Goal: Task Accomplishment & Management: Complete application form

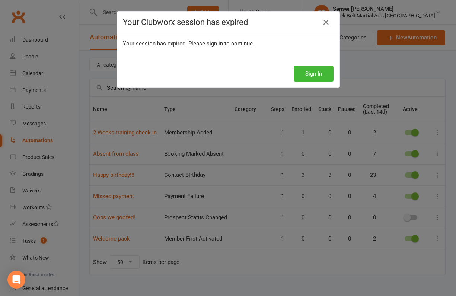
select select "50"
click at [313, 73] on button "Sign In" at bounding box center [314, 74] width 40 height 16
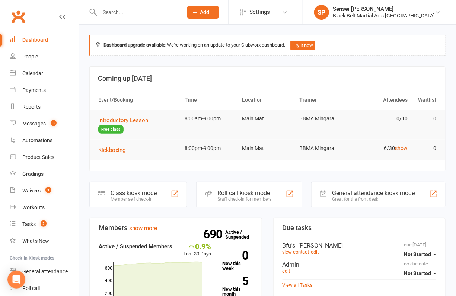
click at [128, 13] on input "text" at bounding box center [138, 12] width 80 height 10
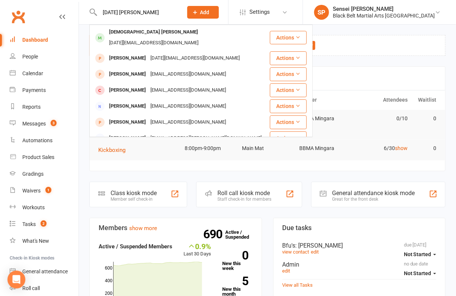
type input "epiphany mason"
click at [122, 32] on div "Epiphany Mason" at bounding box center [153, 32] width 93 height 11
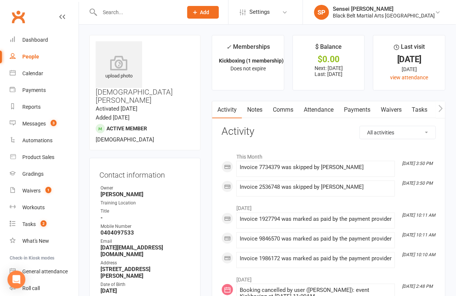
click at [364, 107] on link "Payments" at bounding box center [357, 109] width 37 height 17
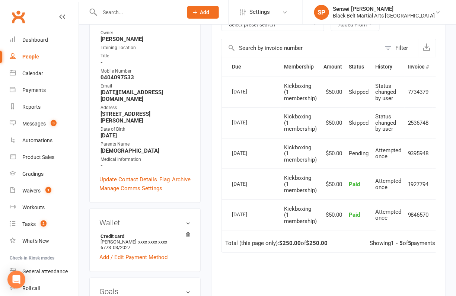
scroll to position [126, 0]
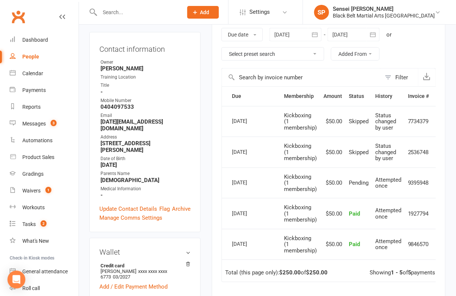
click at [315, 32] on icon "button" at bounding box center [314, 34] width 7 height 7
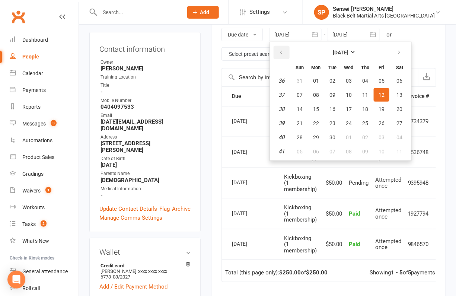
click at [281, 47] on button "button" at bounding box center [282, 52] width 16 height 13
click at [377, 76] on button "01" at bounding box center [382, 80] width 16 height 13
type input "01 Aug 2025"
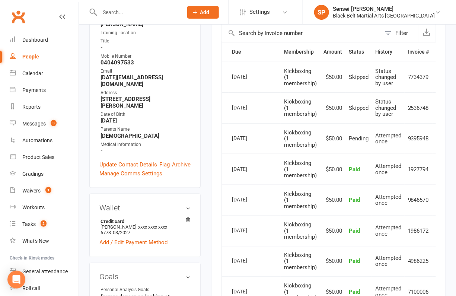
scroll to position [169, 0]
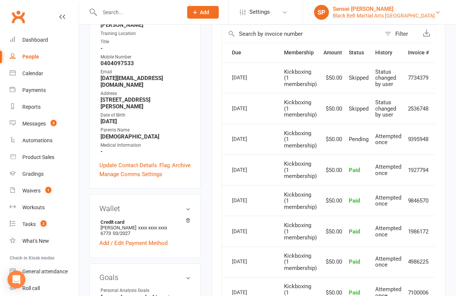
click at [401, 15] on div "Black Belt Martial Arts Mingara" at bounding box center [384, 15] width 102 height 7
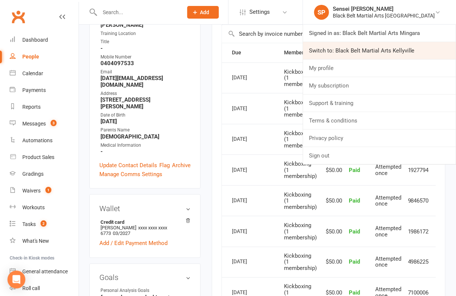
click at [385, 48] on link "Switch to: Black Belt Martial Arts Kellyville" at bounding box center [379, 50] width 153 height 17
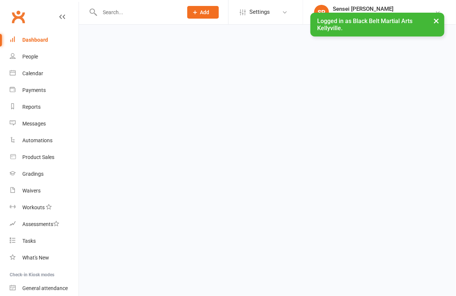
click at [98, 12] on input "text" at bounding box center [138, 12] width 80 height 10
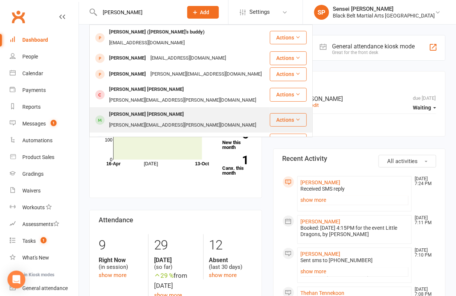
type input "aarush"
click at [131, 109] on div "[PERSON_NAME] [PERSON_NAME]" at bounding box center [146, 114] width 79 height 11
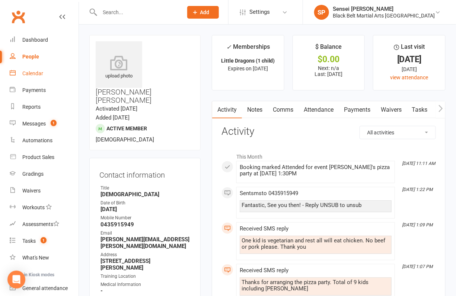
click at [35, 72] on div "Calendar" at bounding box center [32, 73] width 21 height 6
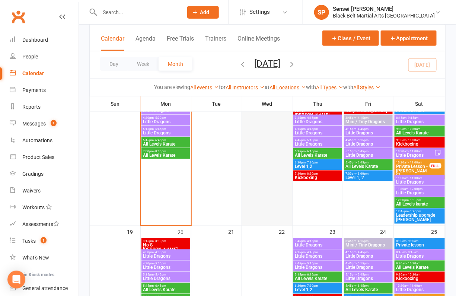
scroll to position [252, 0]
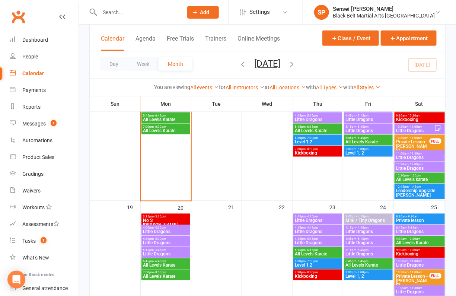
click at [162, 239] on span "- 5:00pm" at bounding box center [160, 239] width 12 height 3
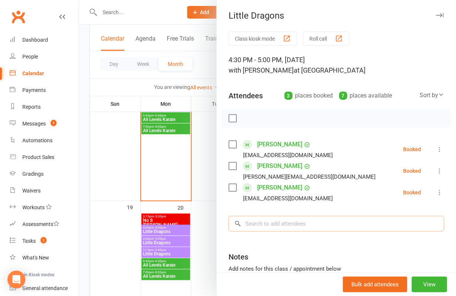
click at [260, 223] on input "search" at bounding box center [337, 224] width 216 height 16
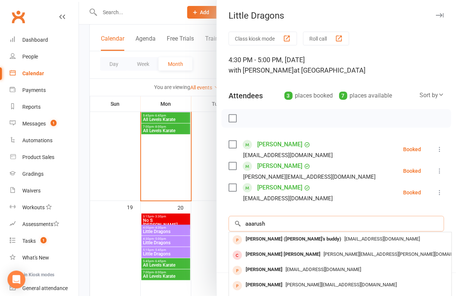
click at [252, 224] on input "aaarush" at bounding box center [337, 224] width 216 height 16
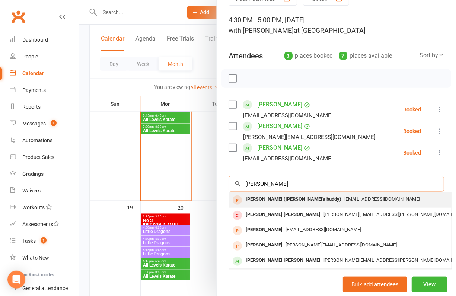
scroll to position [59, 0]
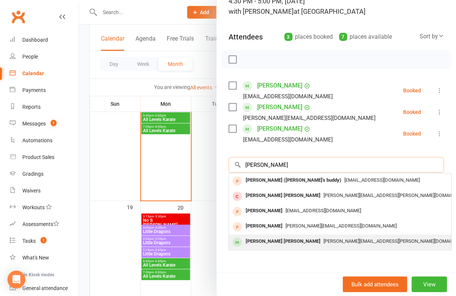
type input "aarush"
click at [272, 239] on div "[PERSON_NAME] [PERSON_NAME]" at bounding box center [283, 241] width 81 height 11
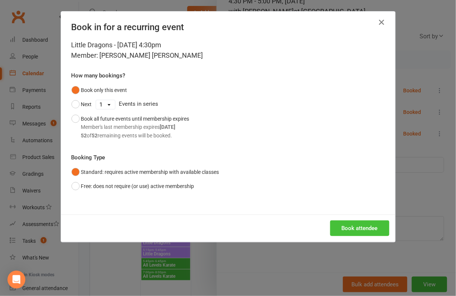
click at [343, 229] on button "Book attendee" at bounding box center [359, 228] width 59 height 16
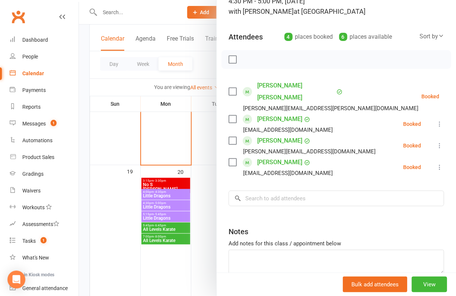
scroll to position [288, 0]
click at [152, 202] on div at bounding box center [267, 148] width 377 height 296
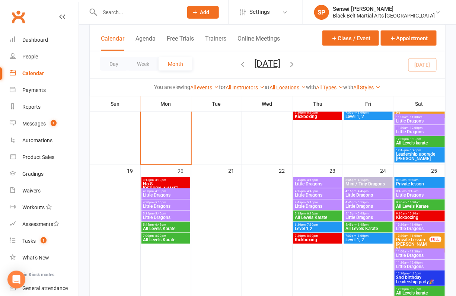
click at [155, 193] on span "Little Dragons" at bounding box center [166, 195] width 46 height 4
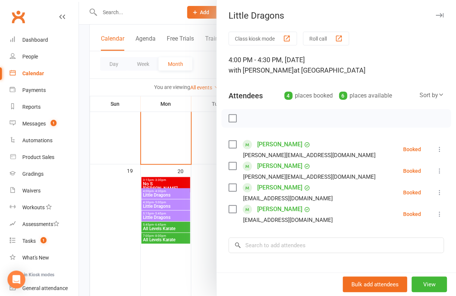
click at [154, 204] on div at bounding box center [267, 148] width 377 height 296
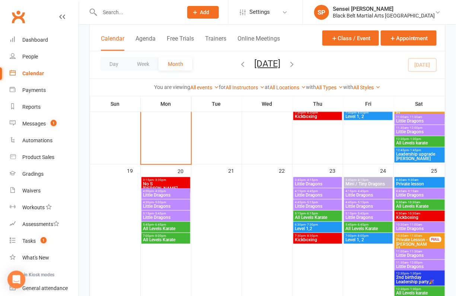
click at [154, 204] on span "Little Dragons" at bounding box center [166, 206] width 46 height 4
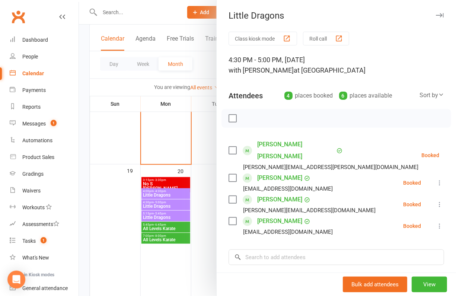
click at [439, 179] on icon at bounding box center [439, 182] width 7 height 7
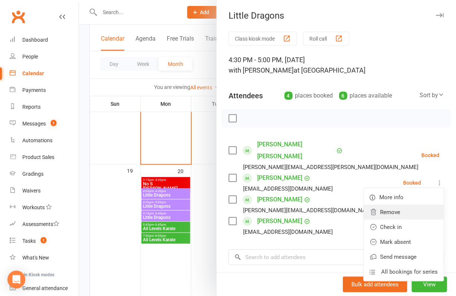
click at [389, 205] on link "Remove" at bounding box center [404, 212] width 80 height 15
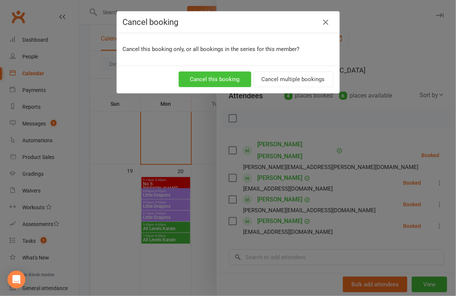
click at [227, 78] on button "Cancel this booking" at bounding box center [215, 79] width 73 height 16
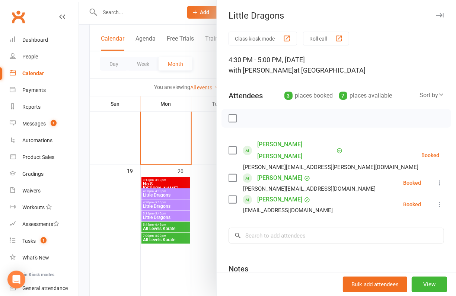
click at [129, 204] on div at bounding box center [267, 148] width 377 height 296
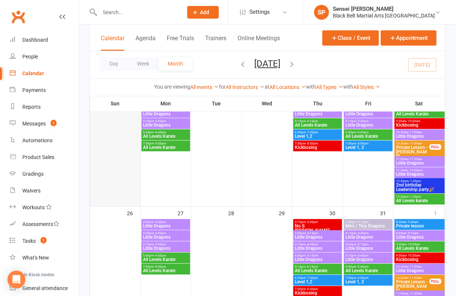
scroll to position [416, 0]
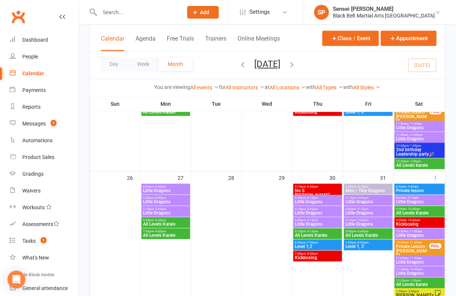
click at [152, 200] on span "Little Dragons" at bounding box center [166, 202] width 46 height 4
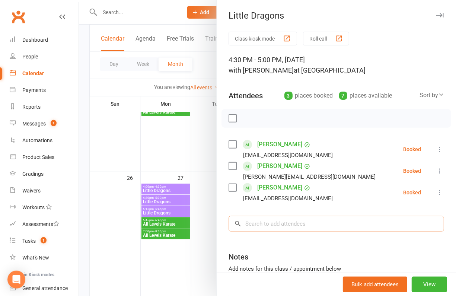
click at [277, 224] on input "search" at bounding box center [337, 224] width 216 height 16
click at [173, 186] on div at bounding box center [267, 148] width 377 height 296
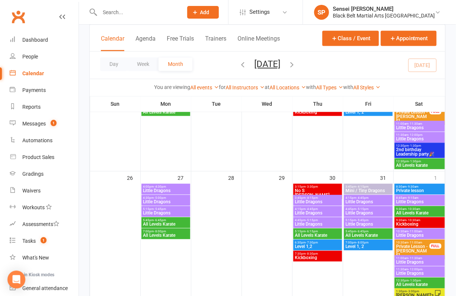
click at [173, 186] on span "4:00pm - 4:30pm" at bounding box center [166, 186] width 46 height 3
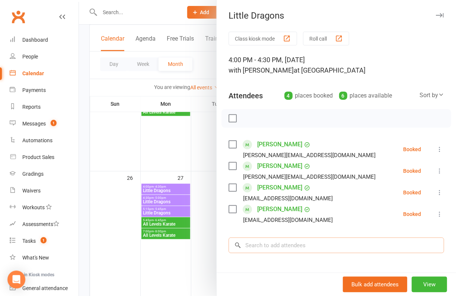
click at [268, 249] on input "search" at bounding box center [337, 246] width 216 height 16
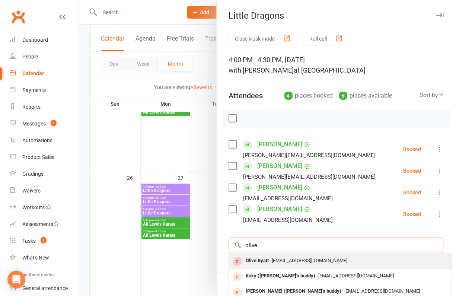
scroll to position [40, 0]
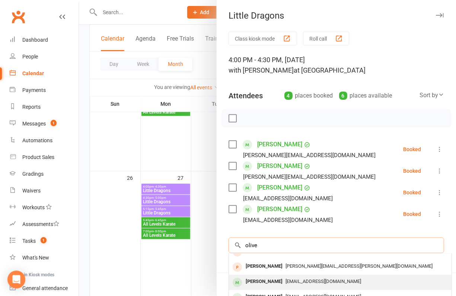
type input "olive"
click at [261, 278] on div "[PERSON_NAME]" at bounding box center [264, 281] width 43 height 11
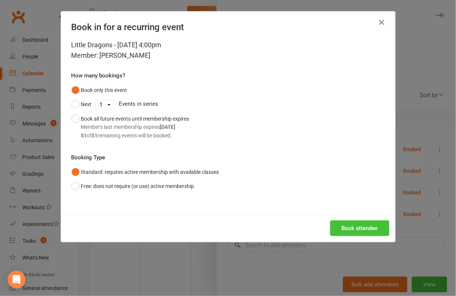
click at [347, 230] on button "Book attendee" at bounding box center [359, 228] width 59 height 16
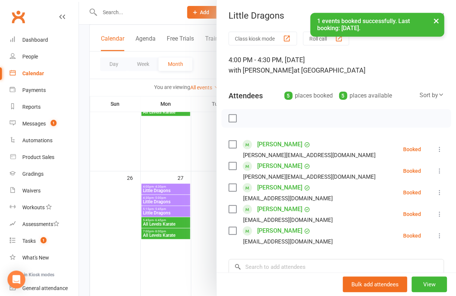
click at [84, 100] on div at bounding box center [267, 148] width 377 height 296
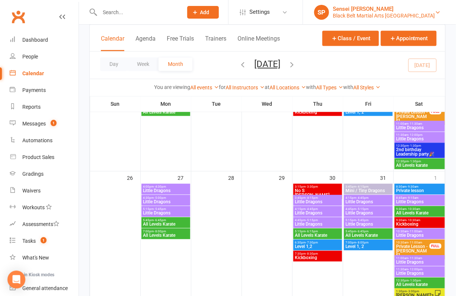
click at [389, 15] on div "Black Belt Martial Arts [GEOGRAPHIC_DATA]" at bounding box center [384, 15] width 102 height 7
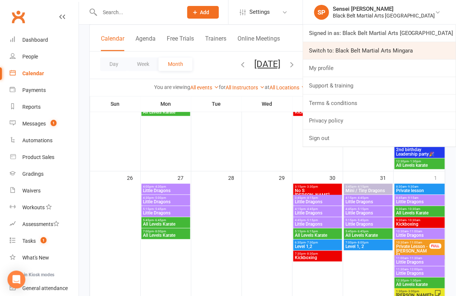
click at [380, 48] on link "Switch to: Black Belt Martial Arts Mingara" at bounding box center [379, 50] width 153 height 17
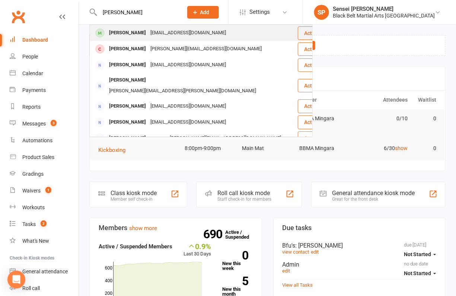
type input "steve diam"
click at [131, 32] on div "Steve Diamandaras" at bounding box center [127, 33] width 41 height 11
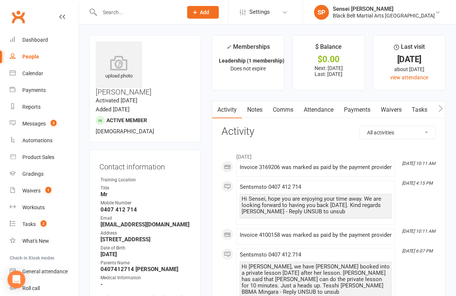
click at [210, 14] on span "Add" at bounding box center [204, 12] width 9 height 6
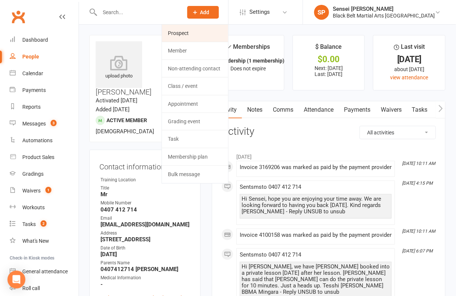
click at [226, 29] on link "Prospect" at bounding box center [195, 33] width 66 height 17
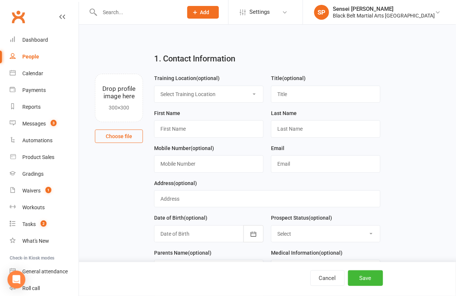
click at [118, 7] on div at bounding box center [133, 12] width 88 height 24
click at [116, 11] on input "text" at bounding box center [138, 12] width 80 height 10
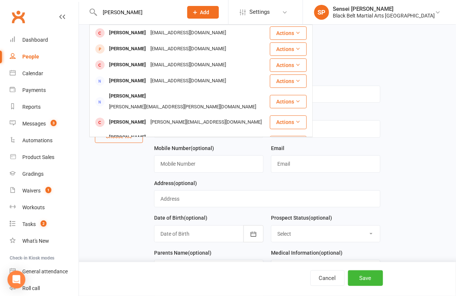
type input "daniel mcquilan"
click at [210, 14] on span "Add" at bounding box center [204, 12] width 9 height 6
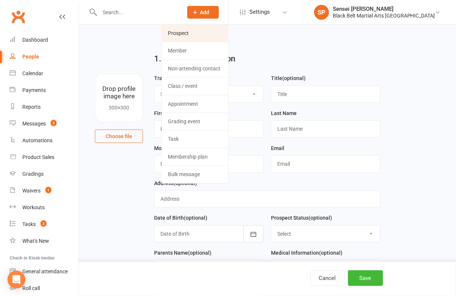
click at [219, 34] on link "Prospect" at bounding box center [195, 33] width 66 height 17
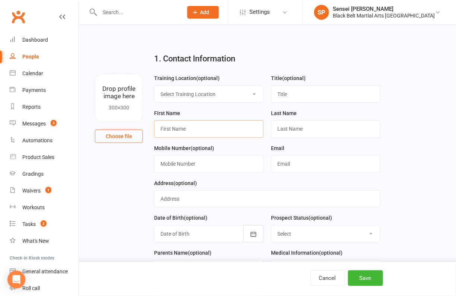
click at [169, 131] on input "text" at bounding box center [208, 128] width 109 height 17
type input "Karl"
type input "McQuillan"
type input "0432125496"
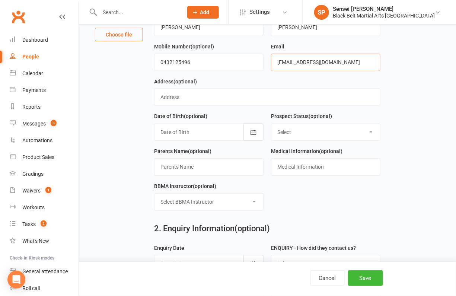
scroll to position [123, 0]
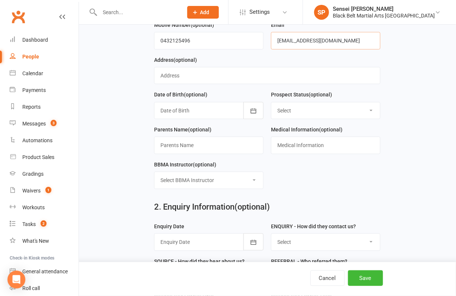
type input "nikitasmcquillan96@icloud.com"
click at [364, 108] on select "Select Enquiry (Booked) Enquiry (Not Booked) Pending (enrolment pack sent) DNS …" at bounding box center [325, 110] width 109 height 16
select select "Enquiry (Booked)"
click at [271, 102] on select "Select Enquiry (Booked) Enquiry (Not Booked) Pending (enrolment pack sent) DNS …" at bounding box center [325, 110] width 109 height 16
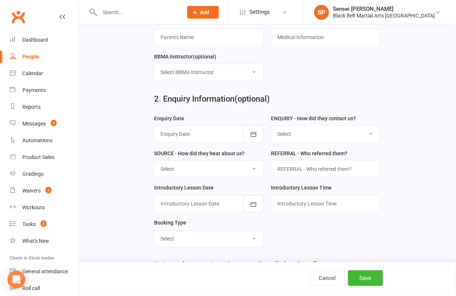
scroll to position [236, 0]
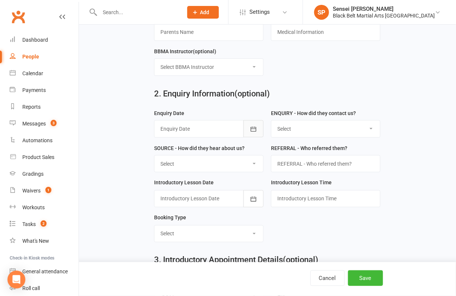
click at [253, 125] on icon "button" at bounding box center [253, 128] width 7 height 7
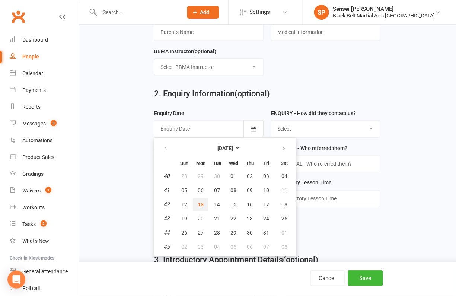
click at [199, 202] on span "13" at bounding box center [201, 205] width 6 height 6
type input "13 Oct 2025"
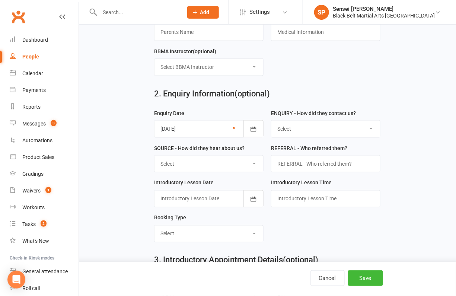
click at [293, 125] on select "Select (W) - Walk In (T) - Telephone (I) - Internet / Email (S) - Studio Initia…" at bounding box center [325, 129] width 109 height 16
select select "(T) - Telephone"
click at [271, 121] on select "Select (W) - Walk In (T) - Telephone (I) - Internet / Email (S) - Studio Initia…" at bounding box center [325, 129] width 109 height 16
click at [247, 160] on select "Select A1 Direct mail A2 Print Media A3 Flyer A5 Radio A6 Sign A7 Televison A8 …" at bounding box center [209, 164] width 109 height 16
click at [155, 156] on select "Select A1 Direct mail A2 Print Media A3 Flyer A5 Radio A6 Sign A7 Televison A8 …" at bounding box center [209, 164] width 109 height 16
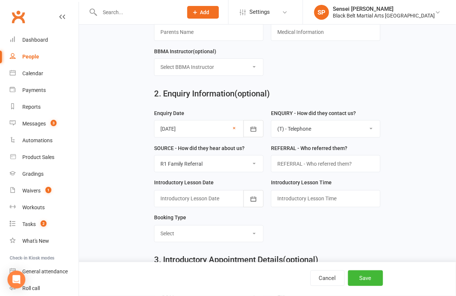
click at [249, 161] on select "Select A1 Direct mail A2 Print Media A3 Flyer A5 Radio A6 Sign A7 Televison A8 …" at bounding box center [209, 164] width 109 height 16
click at [155, 156] on select "Select A1 Direct mail A2 Print Media A3 Flyer A5 Radio A6 Sign A7 Televison A8 …" at bounding box center [209, 164] width 109 height 16
click at [243, 161] on select "Select A1 Direct mail A2 Print Media A3 Flyer A5 Radio A6 Sign A7 Televison A8 …" at bounding box center [209, 164] width 109 height 16
select select "R2 Friend Referral"
click at [155, 156] on select "Select A1 Direct mail A2 Print Media A3 Flyer A5 Radio A6 Sign A7 Televison A8 …" at bounding box center [209, 164] width 109 height 16
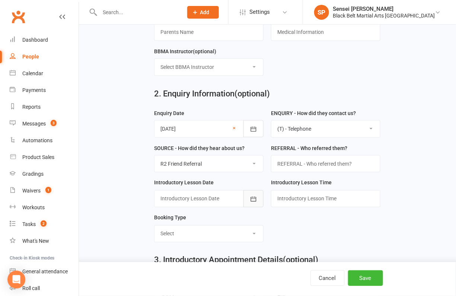
click at [256, 195] on icon "button" at bounding box center [253, 198] width 7 height 7
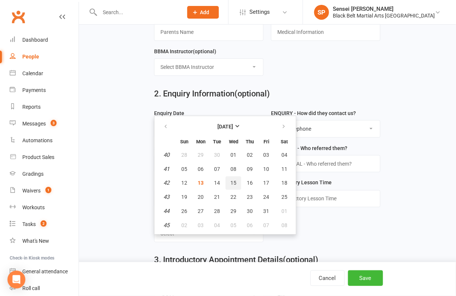
click at [228, 176] on button "15" at bounding box center [234, 182] width 16 height 13
type input "15 Oct 2025"
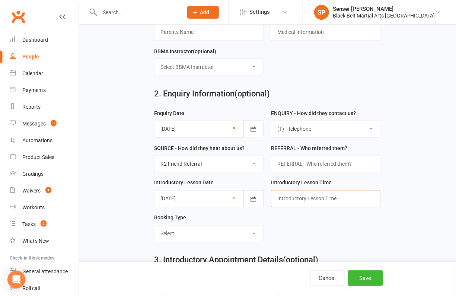
click at [299, 196] on input "text" at bounding box center [325, 198] width 109 height 17
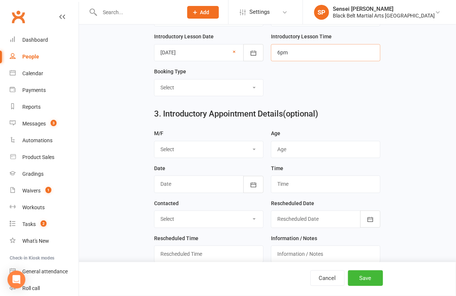
scroll to position [384, 0]
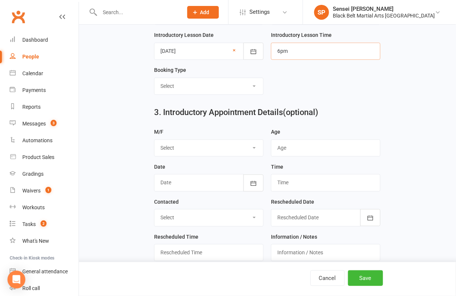
type input "6pm"
click at [249, 84] on select "Select Mini Dragons Intro Tiny Dragons Intro Little Dragons Intro Child Karate …" at bounding box center [209, 86] width 109 height 16
select select "Child Karate Intro"
click at [155, 78] on select "Select Mini Dragons Intro Tiny Dragons Intro Little Dragons Intro Child Karate …" at bounding box center [209, 86] width 109 height 16
click at [242, 141] on select "Select M F" at bounding box center [209, 148] width 109 height 16
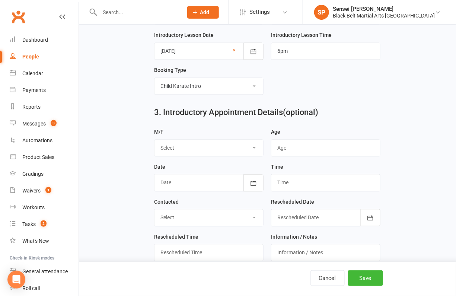
select select "M"
click at [155, 140] on select "Select M F" at bounding box center [209, 148] width 109 height 16
click at [287, 147] on input "string" at bounding box center [325, 148] width 109 height 17
type input "10"
click at [255, 181] on icon "button" at bounding box center [254, 183] width 6 height 5
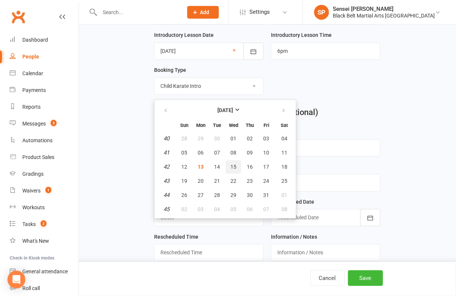
click at [232, 164] on span "15" at bounding box center [233, 167] width 6 height 6
type input "15 Oct 2025"
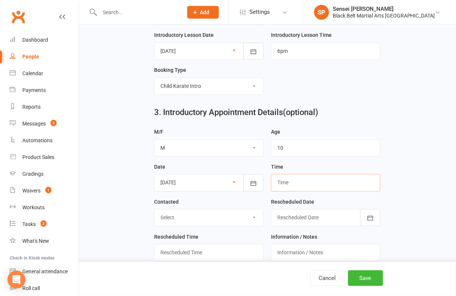
click at [274, 176] on input "text" at bounding box center [325, 182] width 109 height 17
type input "6pm"
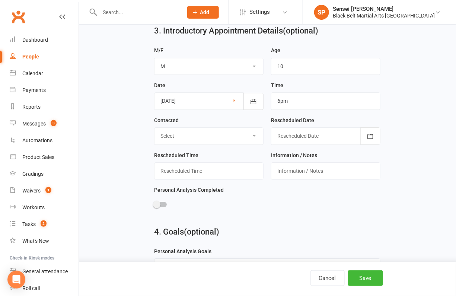
scroll to position [488, 0]
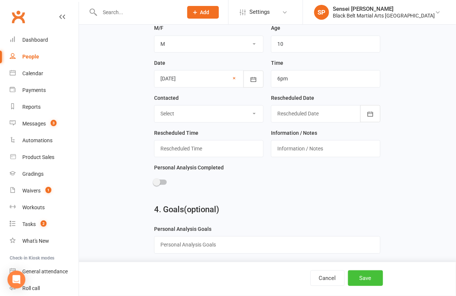
click at [364, 275] on button "Save" at bounding box center [365, 278] width 35 height 16
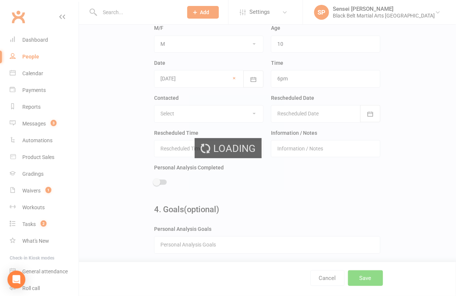
scroll to position [0, 0]
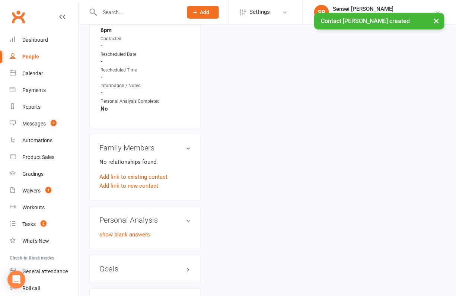
scroll to position [529, 0]
click at [134, 181] on link "Add link to new contact" at bounding box center [128, 185] width 59 height 9
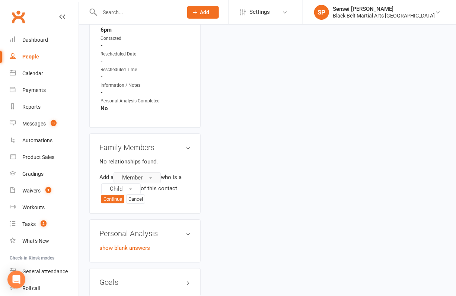
click at [135, 174] on span "Member" at bounding box center [132, 177] width 20 height 7
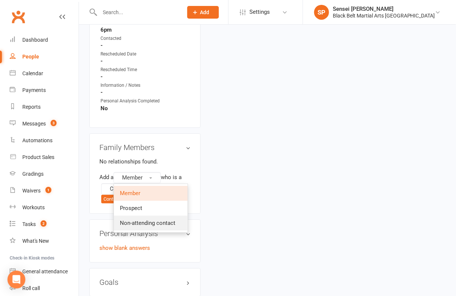
click at [135, 220] on span "Non-attending contact" at bounding box center [147, 223] width 55 height 7
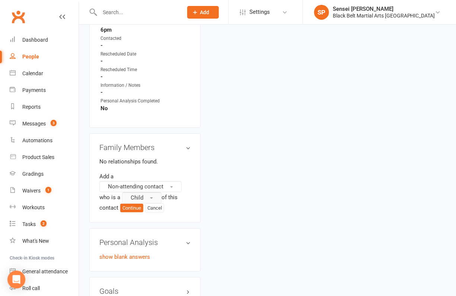
click at [136, 194] on span "Child" at bounding box center [137, 197] width 13 height 7
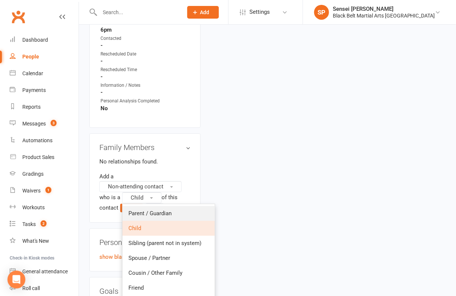
click at [138, 206] on link "Parent / Guardian" at bounding box center [168, 213] width 92 height 15
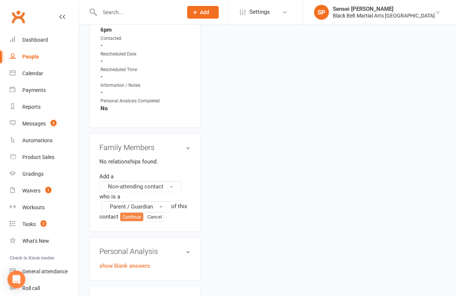
click at [132, 213] on button "Continue" at bounding box center [131, 217] width 23 height 9
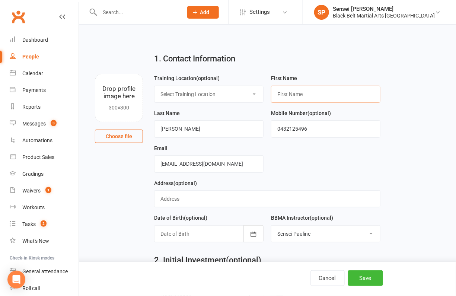
click at [285, 90] on input "text" at bounding box center [325, 94] width 109 height 17
click at [283, 92] on input "NIkita" at bounding box center [325, 94] width 109 height 17
type input "Nikita"
click at [354, 277] on button "Save" at bounding box center [365, 278] width 35 height 16
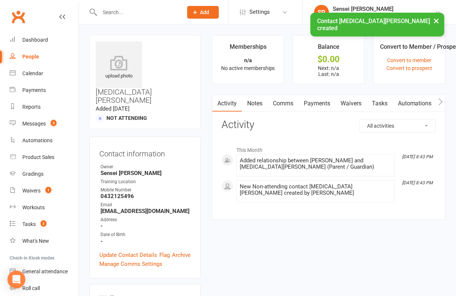
click at [281, 101] on link "Comms" at bounding box center [283, 103] width 31 height 17
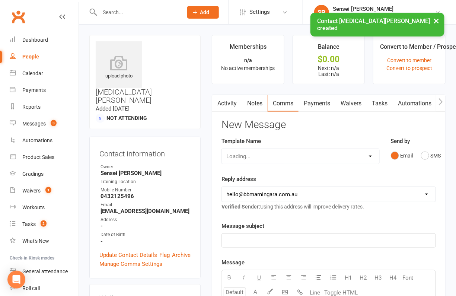
click at [365, 155] on select "Loading..." at bounding box center [300, 156] width 157 height 15
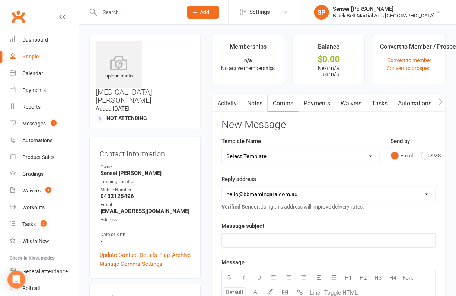
select select "51"
click at [222, 149] on select "Select Template [SMS] 14 Day Absentee AFU Lil Dragons [SMS] 14 day Absentee AFU…" at bounding box center [300, 156] width 157 height 15
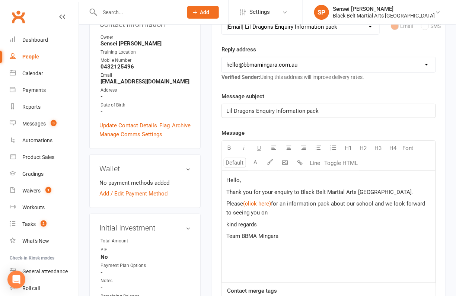
scroll to position [146, 0]
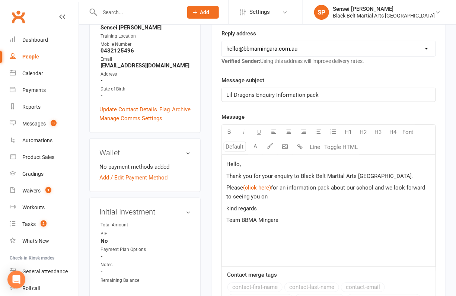
click at [241, 164] on span "," at bounding box center [240, 164] width 1 height 7
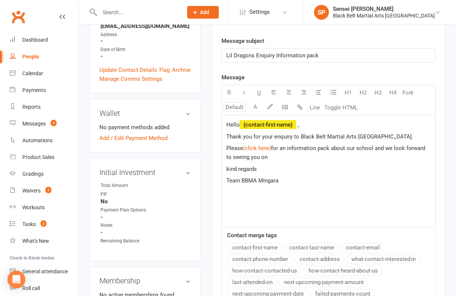
click at [273, 245] on button "contact-first-name" at bounding box center [254, 248] width 55 height 10
click at [240, 124] on span "Hello" at bounding box center [232, 124] width 13 height 7
click at [259, 156] on span "for an information pack about our school and we look forward to seeing you on" at bounding box center [326, 153] width 201 height 16
click at [268, 156] on span "for an information pack about our school and we look forward to seeing you, DAn…" at bounding box center [326, 153] width 201 height 16
click at [320, 156] on p "Please $ (click here) $ for an information pack about our school and we look fo…" at bounding box center [328, 153] width 205 height 18
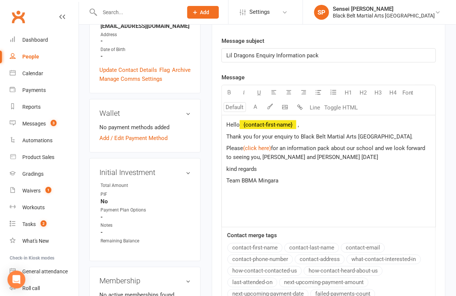
click at [322, 154] on span "for an information pack about our school and we look forward to seeing you, Dan…" at bounding box center [326, 153] width 201 height 16
click at [368, 154] on p "Please $ (click here) $ for an information pack about our school and we look fo…" at bounding box center [328, 153] width 205 height 18
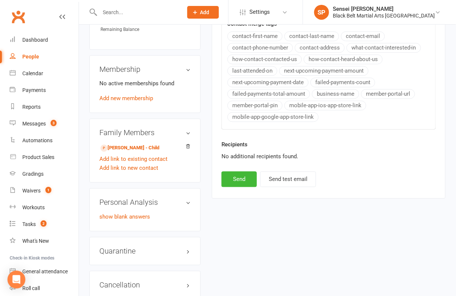
scroll to position [396, 0]
click at [232, 172] on button "Send" at bounding box center [239, 180] width 35 height 16
select select
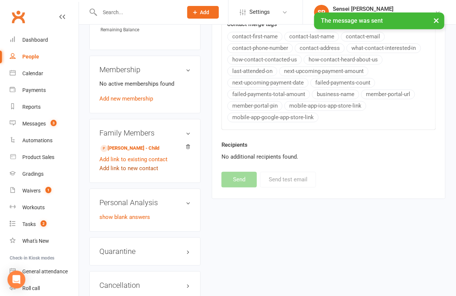
click at [143, 164] on link "Add link to new contact" at bounding box center [128, 168] width 59 height 9
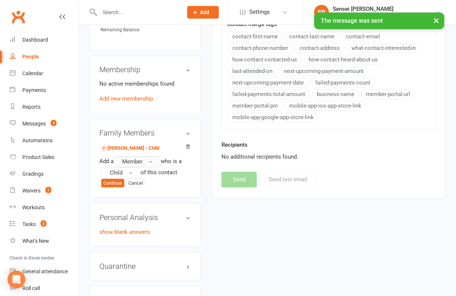
click at [140, 159] on span "Member" at bounding box center [132, 162] width 20 height 7
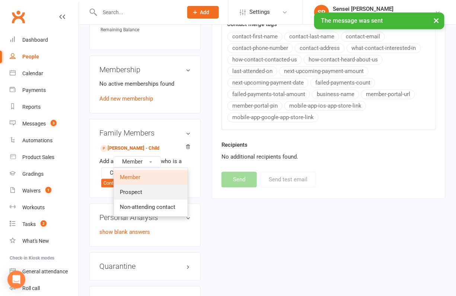
click at [134, 189] on span "Prospect" at bounding box center [131, 192] width 22 height 7
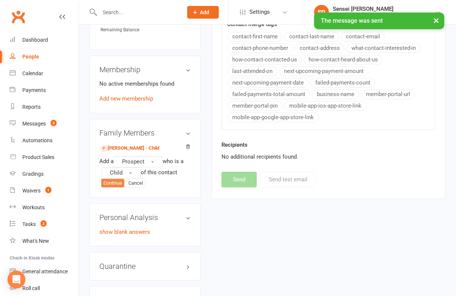
click at [115, 179] on button "Continue" at bounding box center [112, 183] width 23 height 9
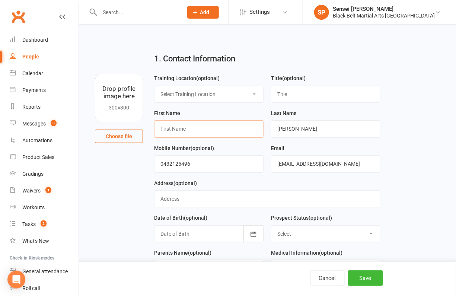
click at [225, 130] on input "text" at bounding box center [208, 128] width 109 height 17
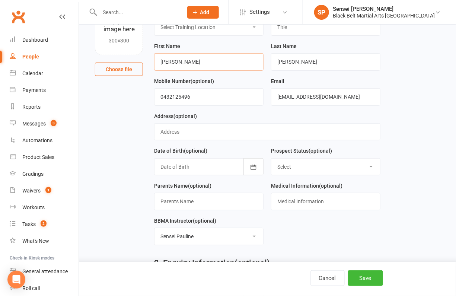
scroll to position [79, 0]
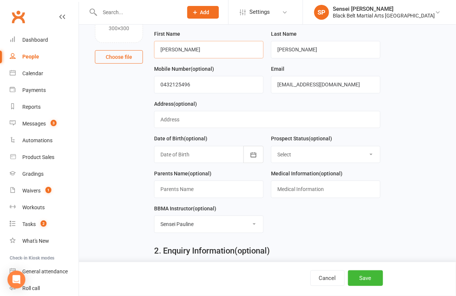
type input "Arlette"
click at [360, 154] on select "Select Enquiry (Booked) Enquiry (Not Booked) Pending (enrolment pack sent) DNS …" at bounding box center [325, 154] width 109 height 16
select select "Enquiry (Booked)"
click at [271, 146] on select "Select Enquiry (Booked) Enquiry (Not Booked) Pending (enrolment pack sent) DNS …" at bounding box center [325, 154] width 109 height 16
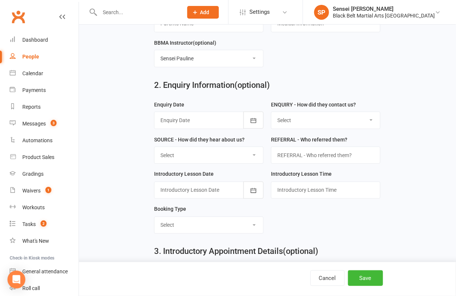
scroll to position [249, 0]
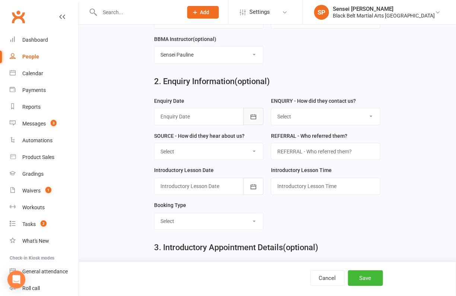
click at [255, 113] on icon "button" at bounding box center [253, 116] width 7 height 7
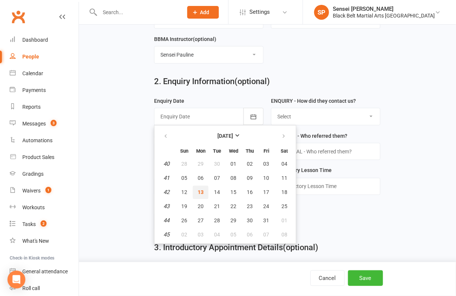
click at [200, 190] on span "13" at bounding box center [201, 193] width 6 height 6
type input "13 Oct 2025"
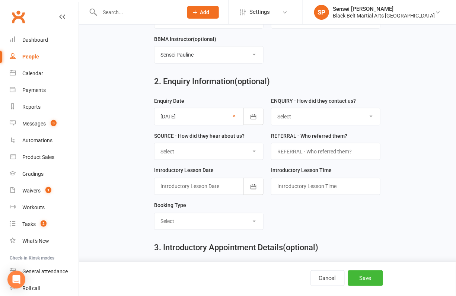
click at [345, 108] on select "Select (W) - Walk In (T) - Telephone (I) - Internet / Email (S) - Studio Initia…" at bounding box center [325, 116] width 109 height 16
select select "(T) - Telephone"
click at [271, 108] on select "Select (W) - Walk In (T) - Telephone (I) - Internet / Email (S) - Studio Initia…" at bounding box center [325, 116] width 109 height 16
click at [246, 153] on select "Select A1 Direct mail A2 Print Media A3 Flyer A5 Radio A6 Sign A7 Televison A8 …" at bounding box center [209, 151] width 109 height 16
click at [155, 143] on select "Select A1 Direct mail A2 Print Media A3 Flyer A5 Radio A6 Sign A7 Televison A8 …" at bounding box center [209, 151] width 109 height 16
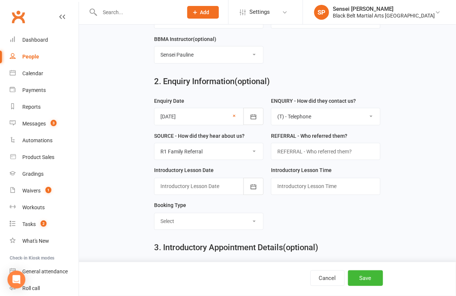
click at [248, 152] on select "Select A1 Direct mail A2 Print Media A3 Flyer A5 Radio A6 Sign A7 Televison A8 …" at bounding box center [209, 151] width 109 height 16
select select "R2 Friend Referral"
click at [155, 143] on select "Select A1 Direct mail A2 Print Media A3 Flyer A5 Radio A6 Sign A7 Televison A8 …" at bounding box center [209, 151] width 109 height 16
click at [250, 183] on button "button" at bounding box center [253, 186] width 20 height 17
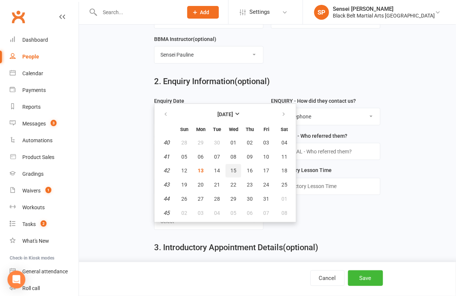
click at [235, 167] on button "15" at bounding box center [234, 170] width 16 height 13
type input "15 Oct 2025"
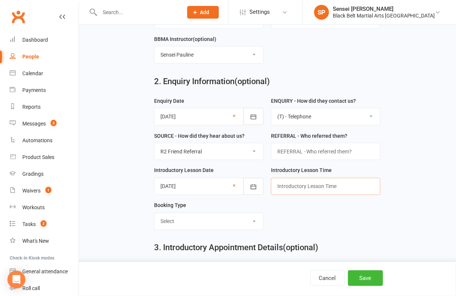
click at [287, 187] on input "text" at bounding box center [325, 186] width 109 height 17
type input "6pm"
click at [310, 218] on form "Enquiry Date 13 Oct 2025 October 2025 Sun Mon Tue Wed Thu Fri Sat 40 28 29 30 0…" at bounding box center [267, 166] width 234 height 140
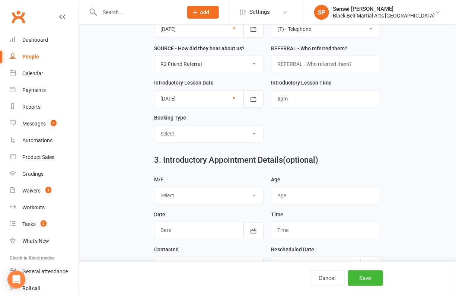
scroll to position [341, 0]
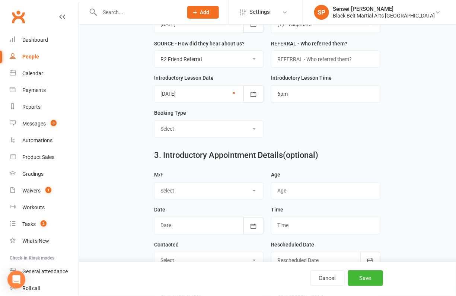
click at [245, 122] on select "Select Mini Dragons Intro Tiny Dragons Intro Little Dragons Intro Child Karate …" at bounding box center [209, 129] width 109 height 16
select select "Tiny Dragons Intro"
click at [155, 121] on select "Select Mini Dragons Intro Tiny Dragons Intro Little Dragons Intro Child Karate …" at bounding box center [209, 129] width 109 height 16
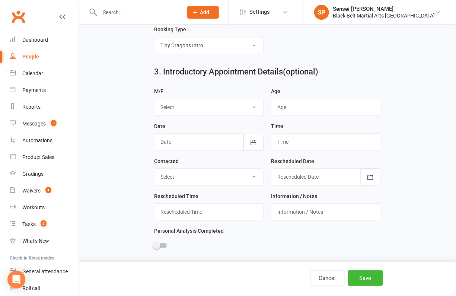
scroll to position [439, 0]
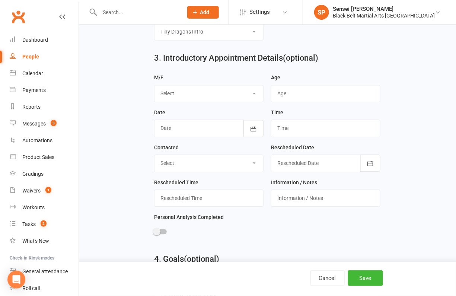
click at [249, 87] on select "Select M F" at bounding box center [209, 93] width 109 height 16
select select "F"
click at [155, 85] on select "Select M F" at bounding box center [209, 93] width 109 height 16
click at [295, 90] on input "string" at bounding box center [325, 93] width 109 height 17
type input "3"
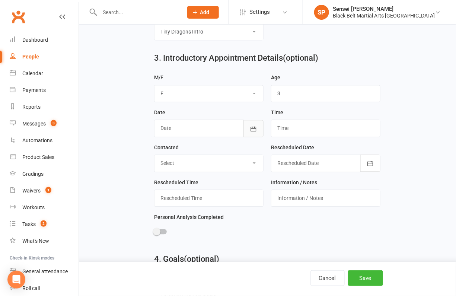
click at [255, 126] on icon "button" at bounding box center [254, 128] width 6 height 5
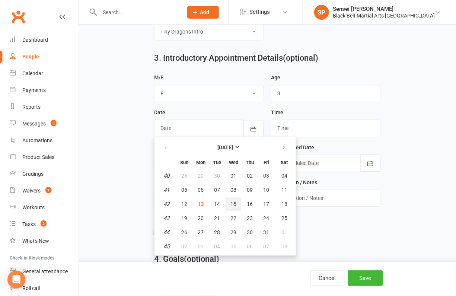
click at [232, 201] on span "15" at bounding box center [233, 204] width 6 height 6
type input "15 Oct 2025"
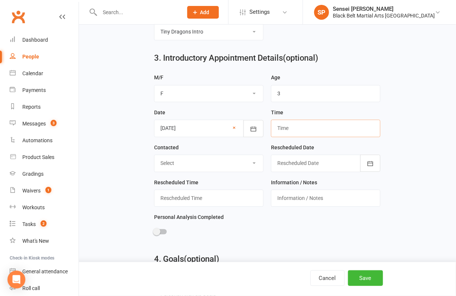
click at [289, 126] on input "text" at bounding box center [325, 128] width 109 height 17
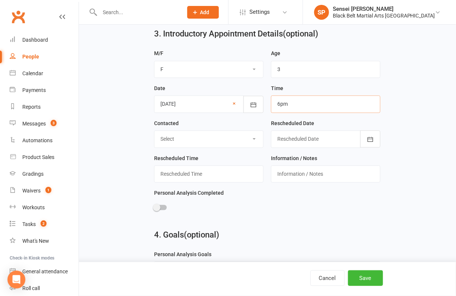
scroll to position [488, 0]
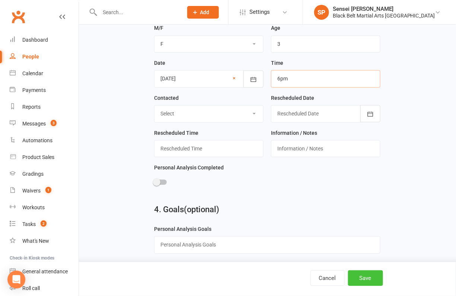
type input "6pm"
click at [368, 277] on button "Save" at bounding box center [365, 278] width 35 height 16
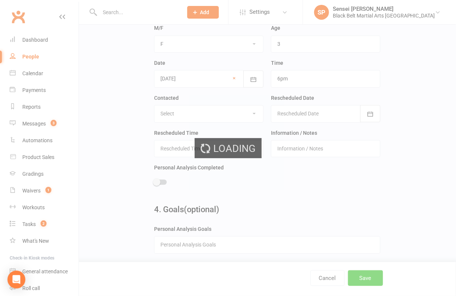
scroll to position [0, 0]
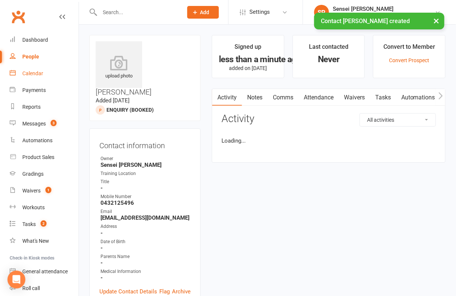
click at [33, 71] on div "Calendar" at bounding box center [32, 73] width 21 height 6
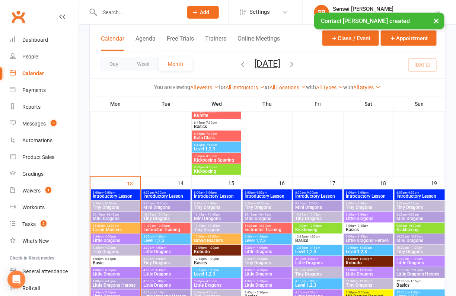
scroll to position [216, 0]
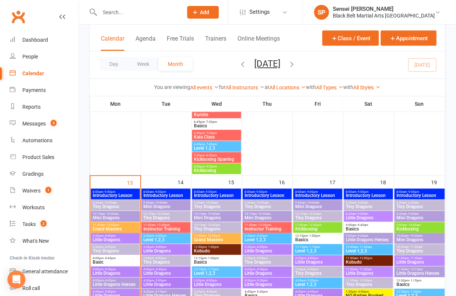
click at [230, 189] on div "8:00am - 9:00pm Introductory Lesson" at bounding box center [216, 194] width 49 height 11
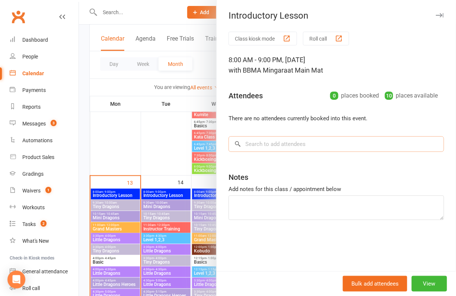
click at [278, 144] on input "search" at bounding box center [337, 144] width 216 height 16
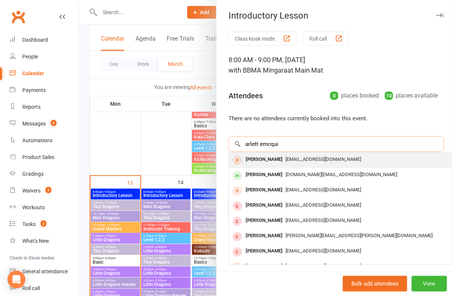
type input "arlett emcqui"
click at [278, 156] on div "Arlette McQuillan" at bounding box center [264, 159] width 43 height 11
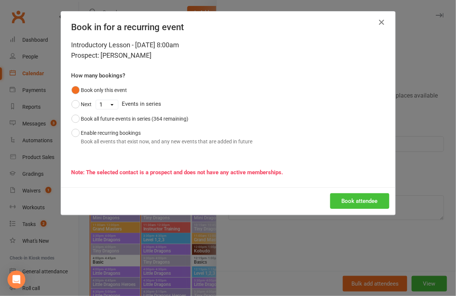
click at [343, 201] on button "Book attendee" at bounding box center [359, 201] width 59 height 16
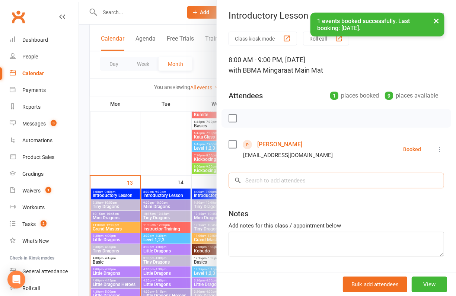
click at [298, 181] on input "search" at bounding box center [337, 181] width 216 height 16
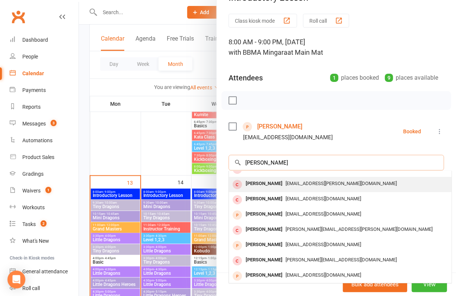
scroll to position [19, 0]
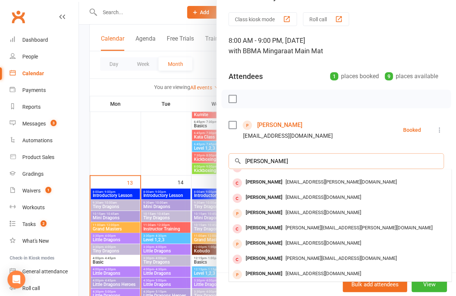
click at [301, 161] on input "daniel mcquillan" at bounding box center [337, 161] width 216 height 16
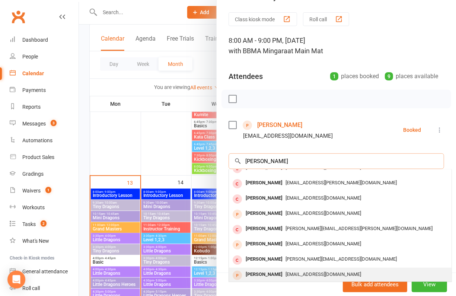
scroll to position [40, 0]
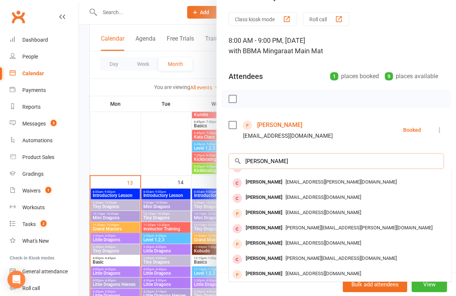
type input "daniel mcquillan"
click at [168, 159] on div at bounding box center [267, 148] width 377 height 296
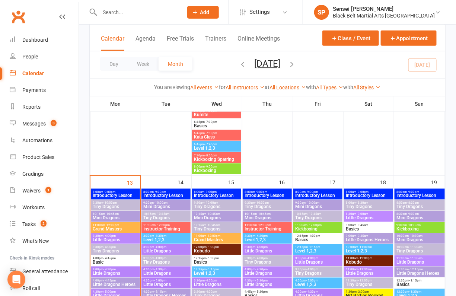
click at [118, 12] on input "text" at bounding box center [138, 12] width 80 height 10
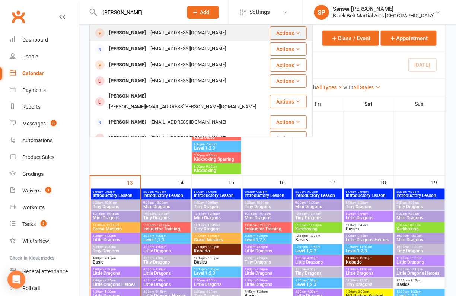
type input "harrison shaw"
click at [126, 32] on div "Harrison Shaw" at bounding box center [127, 33] width 41 height 11
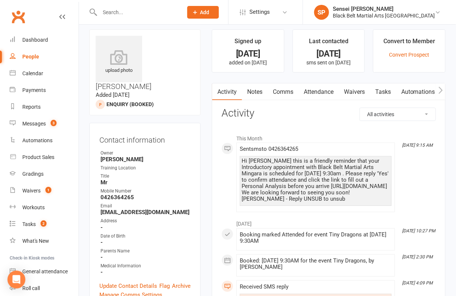
scroll to position [9, 0]
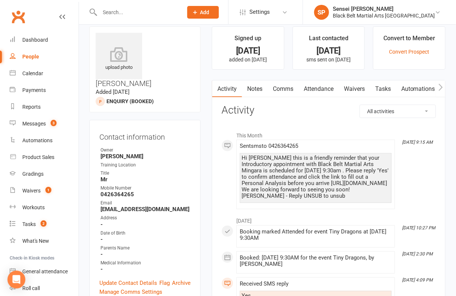
click at [36, 38] on div "Dashboard" at bounding box center [35, 40] width 26 height 6
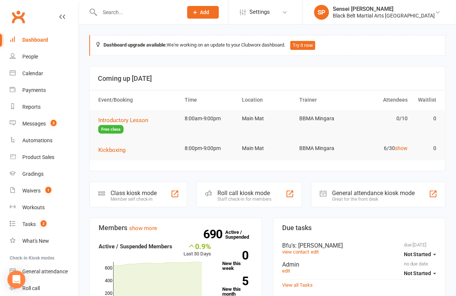
click at [391, 17] on div "Black Belt Martial Arts Mingara" at bounding box center [384, 15] width 102 height 7
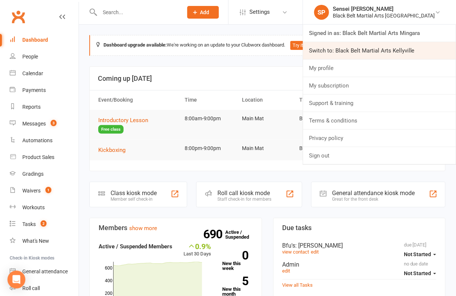
click at [378, 45] on link "Switch to: Black Belt Martial Arts Kellyville" at bounding box center [379, 50] width 153 height 17
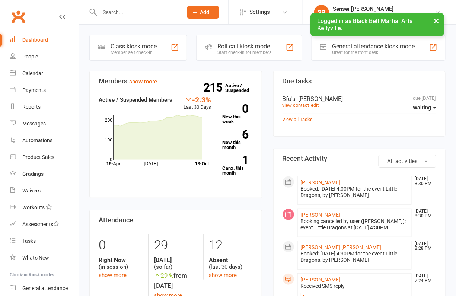
click at [33, 74] on div "Calendar" at bounding box center [32, 73] width 21 height 6
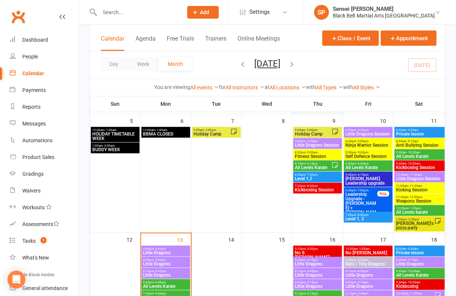
scroll to position [85, 0]
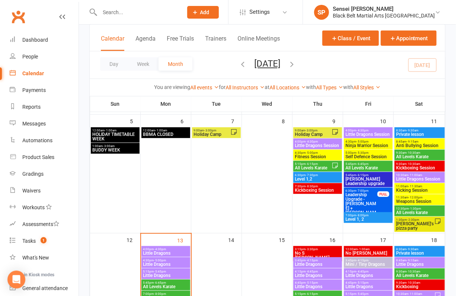
click at [322, 144] on span "Little Dragons Session" at bounding box center [318, 145] width 46 height 4
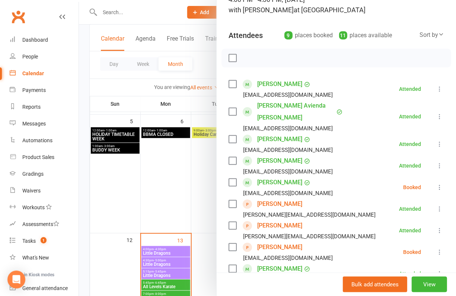
scroll to position [81, 0]
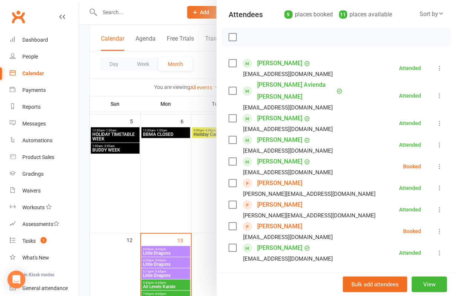
click at [282, 177] on link "[PERSON_NAME]" at bounding box center [279, 183] width 45 height 12
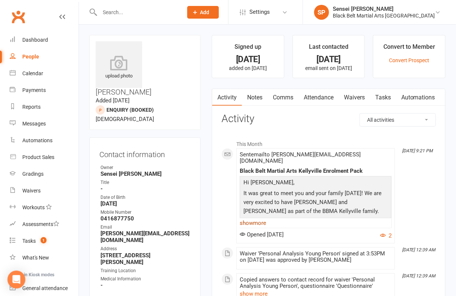
click at [254, 218] on link "show more" at bounding box center [316, 223] width 152 height 10
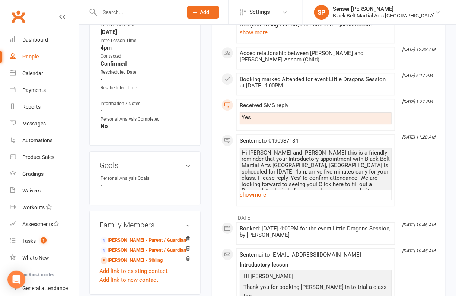
scroll to position [545, 0]
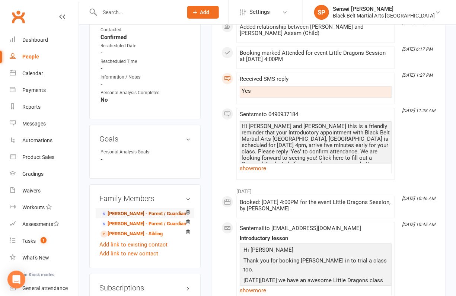
click at [115, 210] on link "[PERSON_NAME] - Parent / Guardian" at bounding box center [144, 214] width 86 height 8
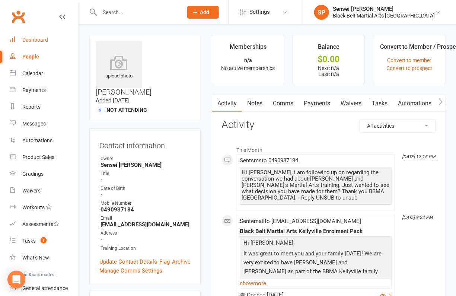
click at [45, 36] on link "Dashboard" at bounding box center [44, 40] width 69 height 17
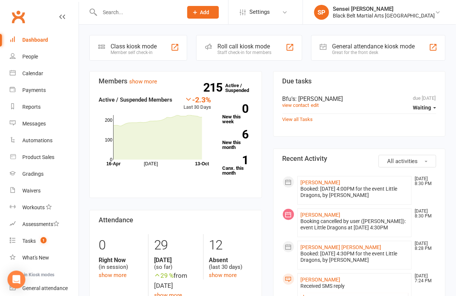
click at [221, 275] on link "show more" at bounding box center [223, 275] width 28 height 7
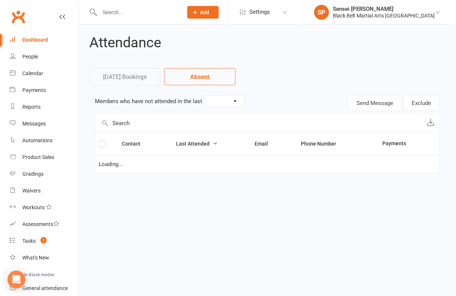
select select "30"
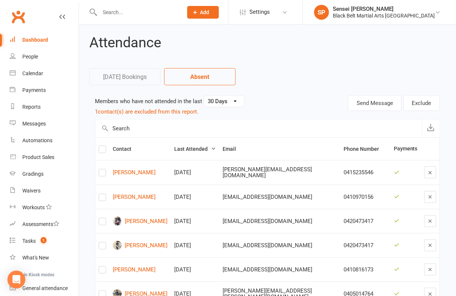
click at [89, 67] on div "Attendance [DATE] Bookings Absent Members who have not attended in the last 30 …" at bounding box center [267, 244] width 377 height 439
click at [33, 41] on div "Dashboard" at bounding box center [35, 40] width 26 height 6
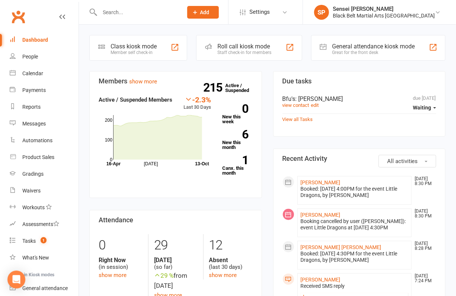
click at [131, 7] on input "text" at bounding box center [138, 12] width 80 height 10
